Goal: Task Accomplishment & Management: Manage account settings

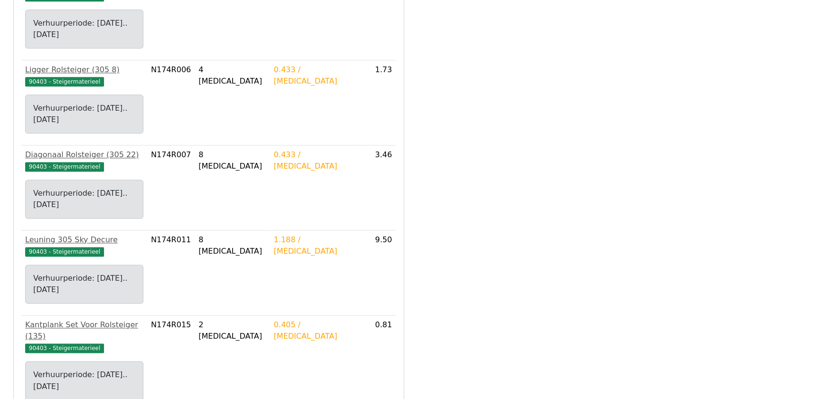
scroll to position [537, 0]
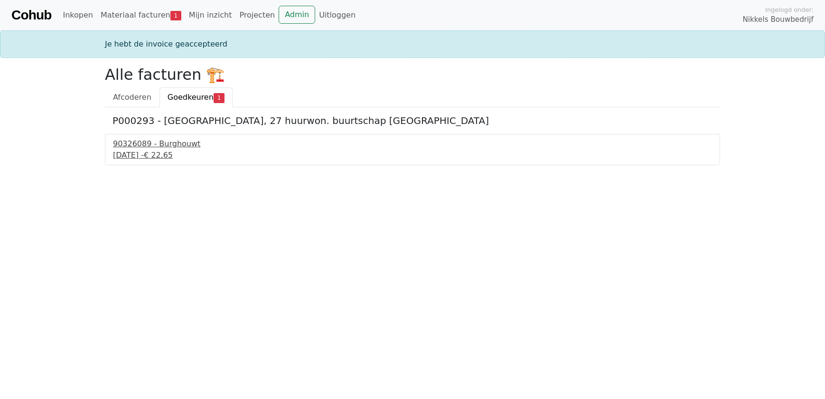
click at [164, 146] on div "90326089 - Burghouwt" at bounding box center [412, 143] width 599 height 11
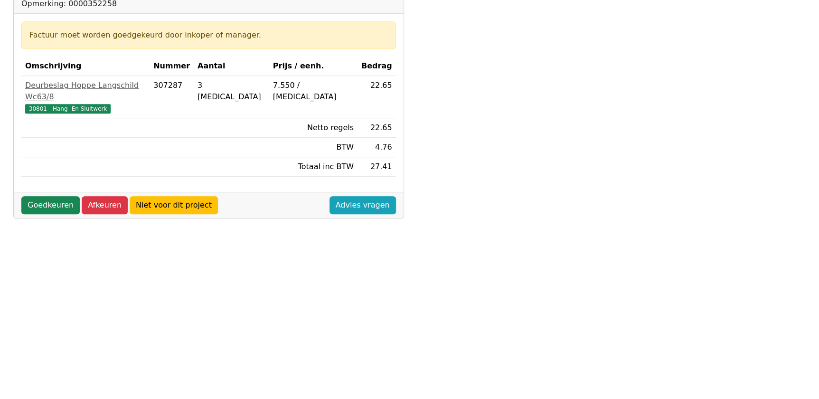
scroll to position [216, 0]
click at [47, 198] on link "Goedkeuren" at bounding box center [50, 205] width 58 height 18
